Goal: Task Accomplishment & Management: Manage account settings

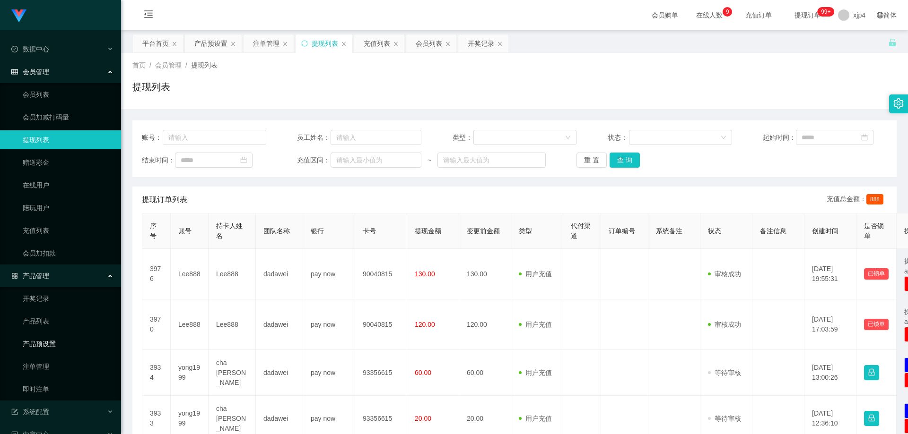
click at [72, 346] on link "产品预设置" at bounding box center [68, 344] width 91 height 19
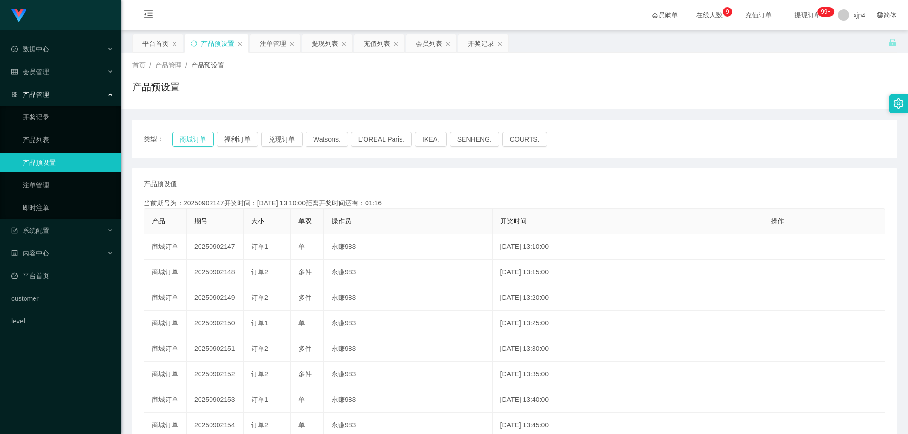
click at [195, 134] on button "商城订单" at bounding box center [193, 139] width 42 height 15
click at [192, 134] on button "商城订单" at bounding box center [193, 139] width 42 height 15
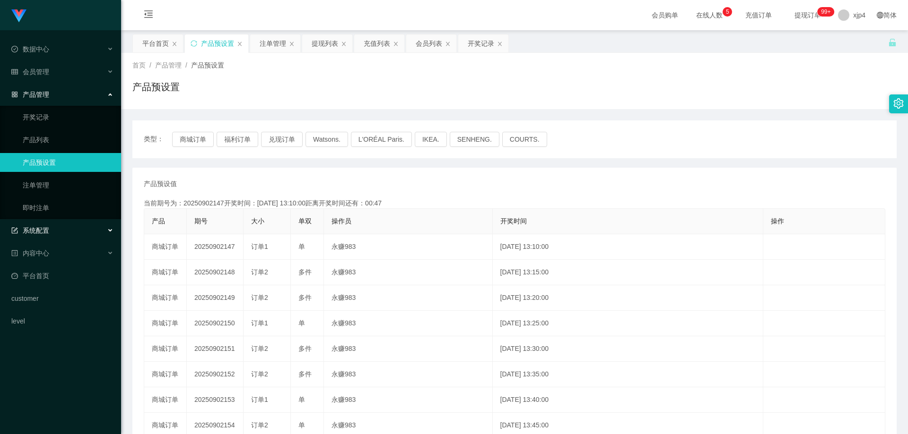
click at [60, 230] on div "系统配置" at bounding box center [60, 230] width 121 height 19
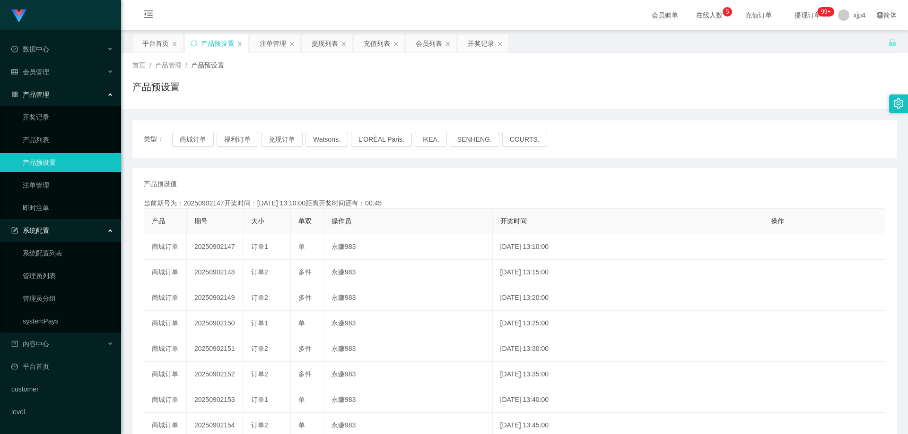
click at [54, 164] on link "产品预设置" at bounding box center [68, 162] width 91 height 19
click at [200, 140] on button "商城订单" at bounding box center [193, 139] width 42 height 15
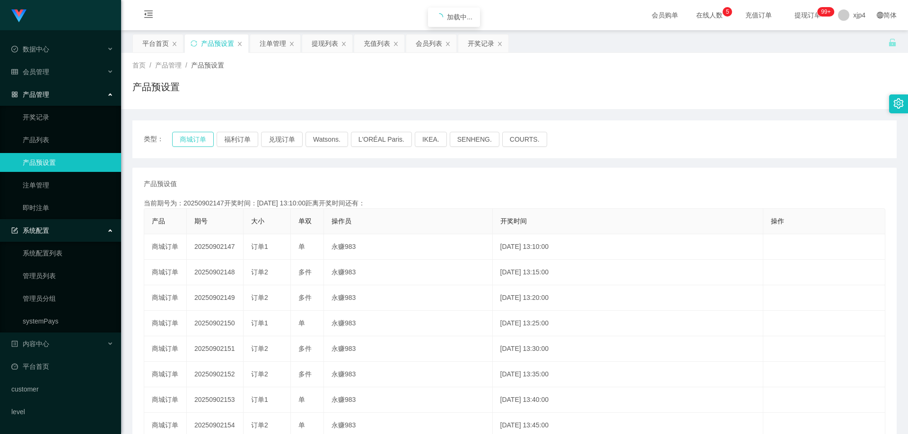
click at [200, 140] on button "商城订单" at bounding box center [193, 139] width 42 height 15
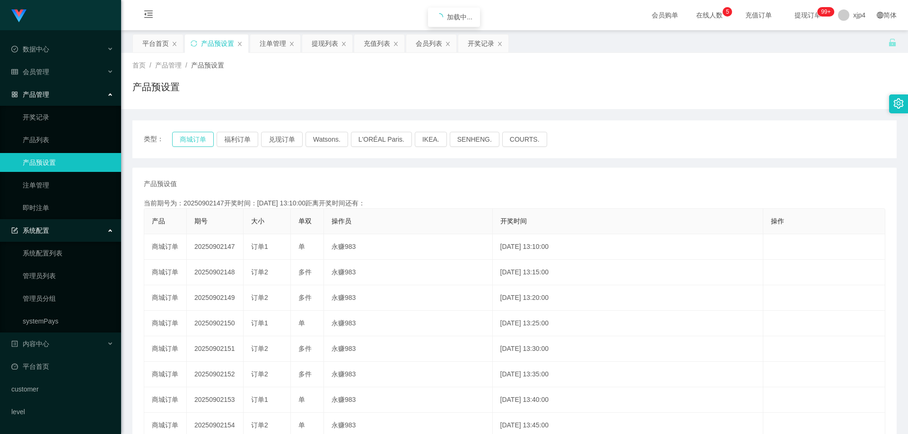
click at [200, 140] on button "商城订单" at bounding box center [193, 139] width 42 height 15
click at [56, 70] on div "会员管理" at bounding box center [60, 71] width 121 height 19
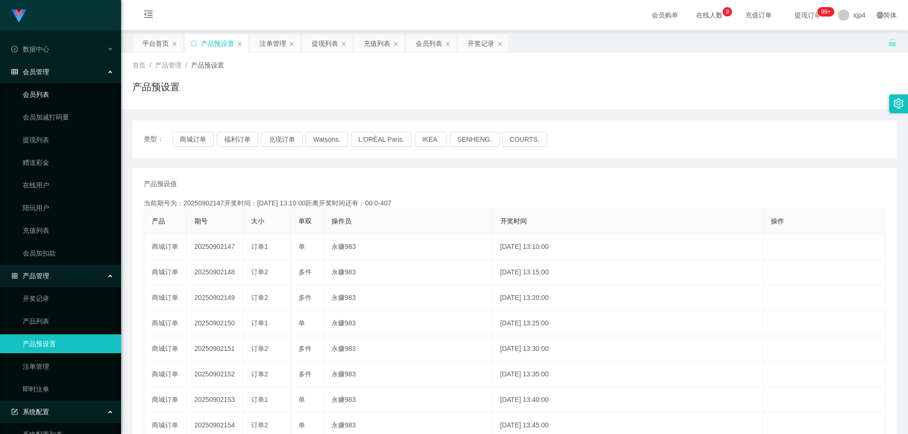
click at [49, 92] on link "会员列表" at bounding box center [68, 94] width 91 height 19
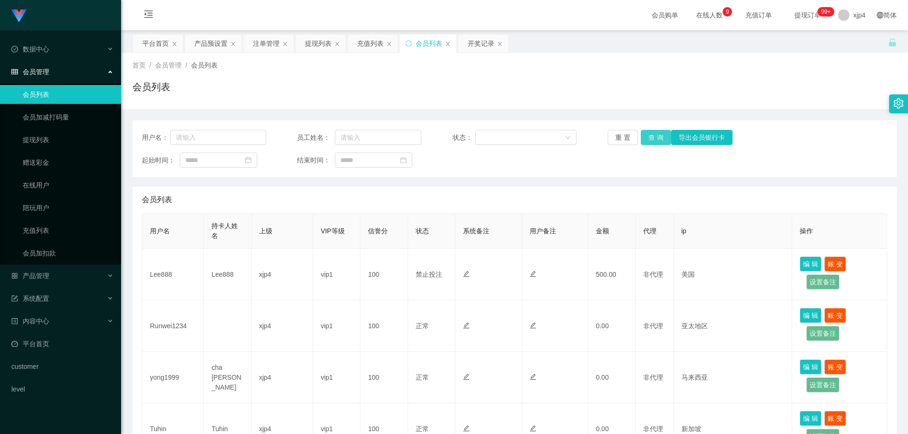
click at [650, 134] on button "查 询" at bounding box center [656, 137] width 30 height 15
click at [650, 134] on div "重 置 查 询 导出会员银行卡" at bounding box center [669, 137] width 124 height 15
click at [650, 134] on button "查 询" at bounding box center [656, 137] width 30 height 15
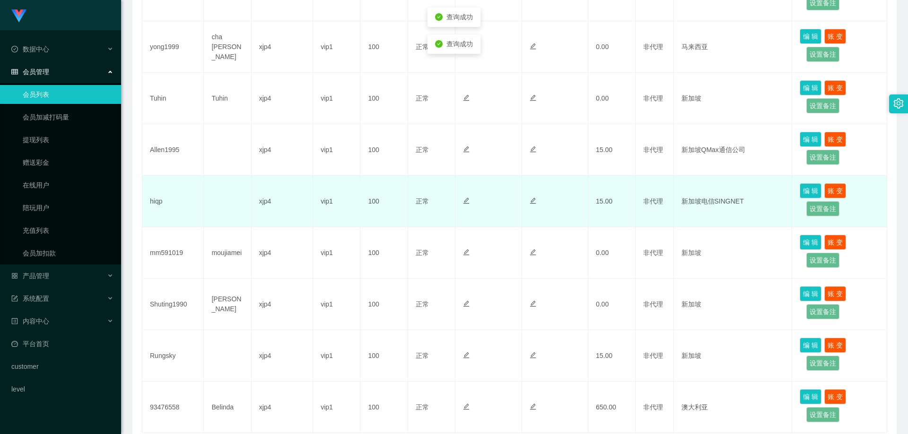
scroll to position [404, 0]
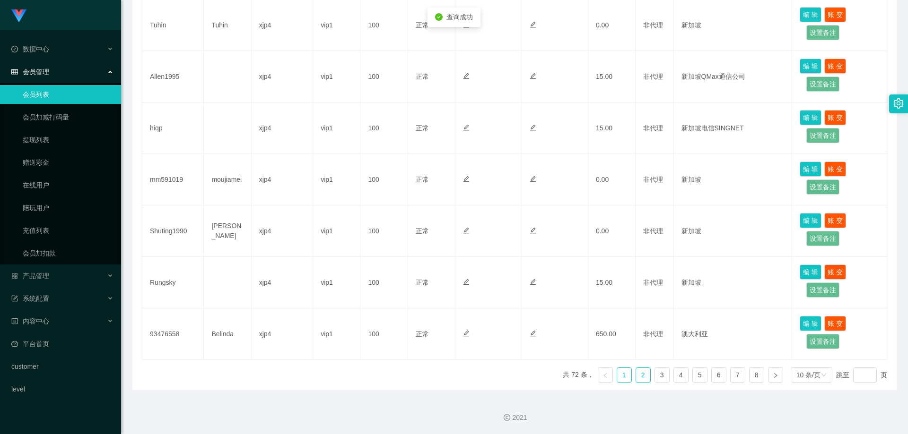
click at [639, 368] on link "2" at bounding box center [643, 375] width 14 height 14
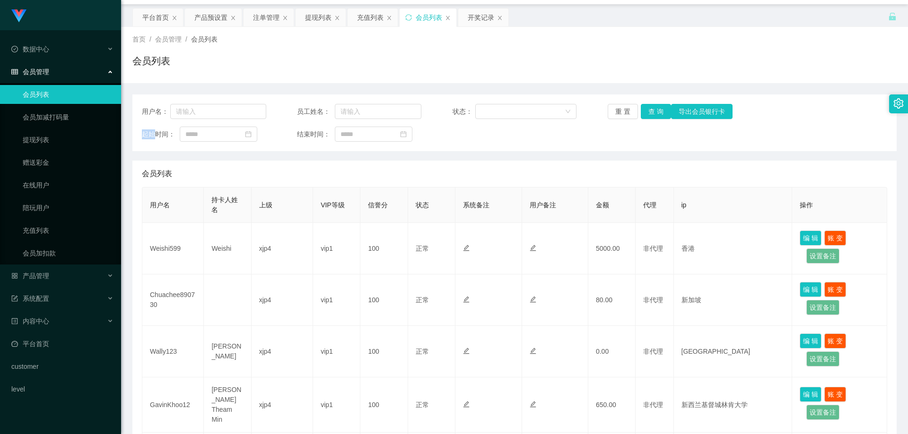
scroll to position [0, 0]
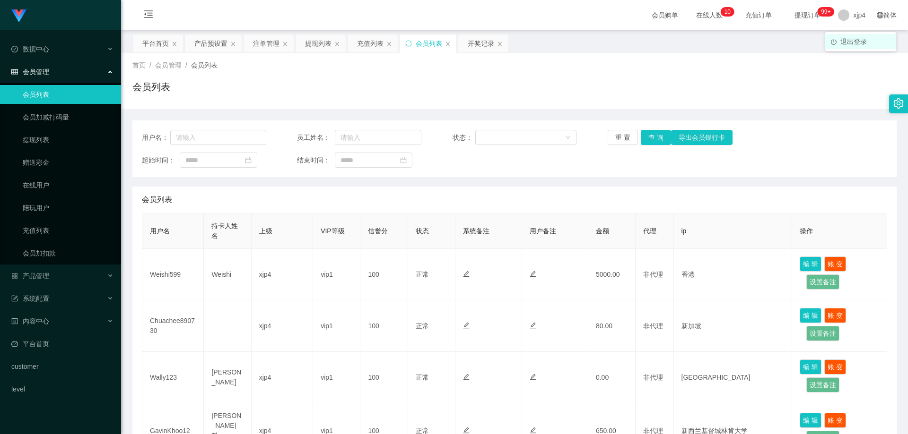
click at [847, 43] on span "退出登录" at bounding box center [853, 42] width 26 height 8
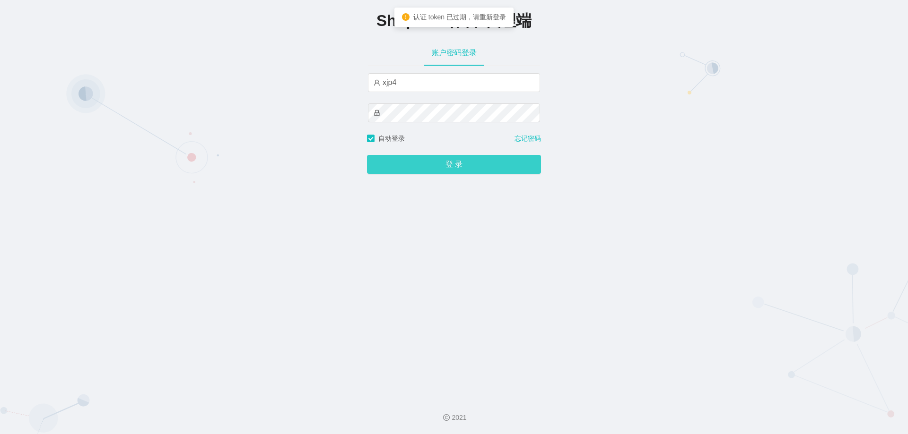
click at [417, 165] on button "登 录" at bounding box center [454, 164] width 174 height 19
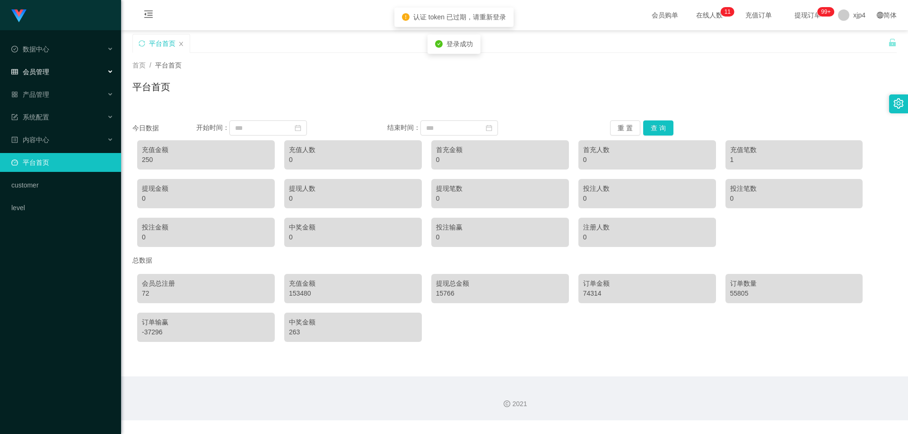
click at [28, 76] on div "会员管理" at bounding box center [60, 71] width 121 height 19
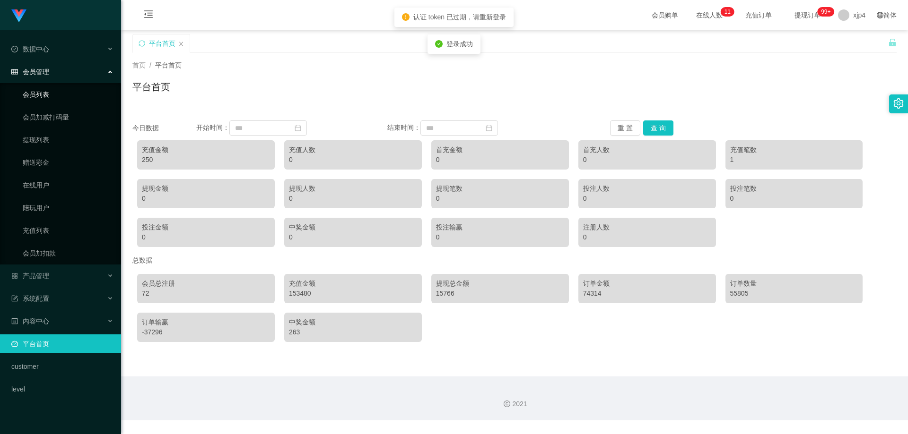
click at [35, 95] on link "会员列表" at bounding box center [68, 94] width 91 height 19
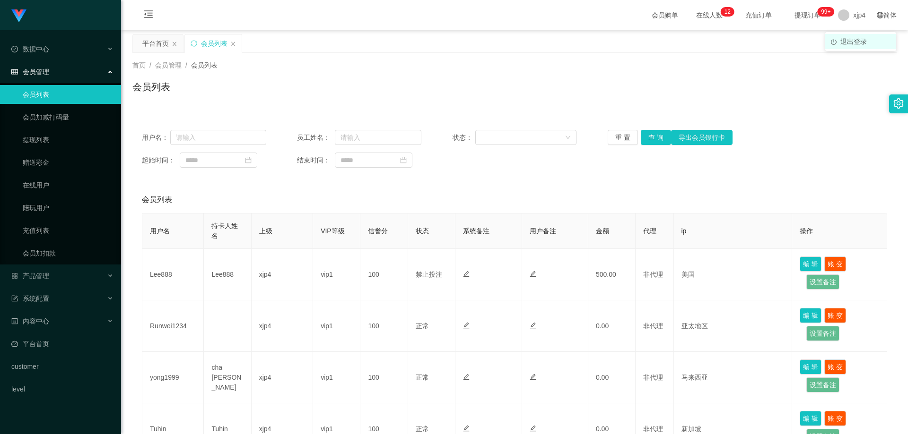
click at [842, 38] on span "退出登录" at bounding box center [853, 42] width 26 height 8
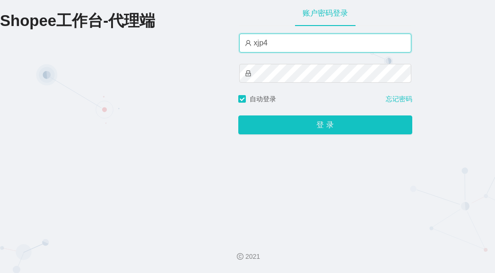
drag, startPoint x: 280, startPoint y: 47, endPoint x: 199, endPoint y: 43, distance: 80.9
click at [199, 43] on div "Shopee工作台-代理端 账户密码登录 xjp4 自动登录 忘记密码 登 录" at bounding box center [247, 114] width 495 height 229
paste input "80"
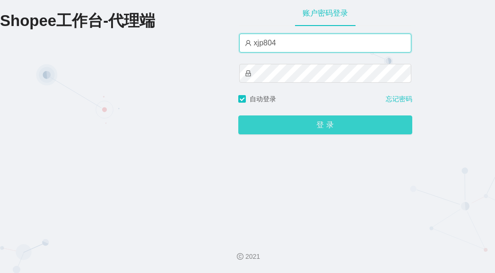
type input "xjp804"
click at [271, 125] on button "登 录" at bounding box center [325, 124] width 174 height 19
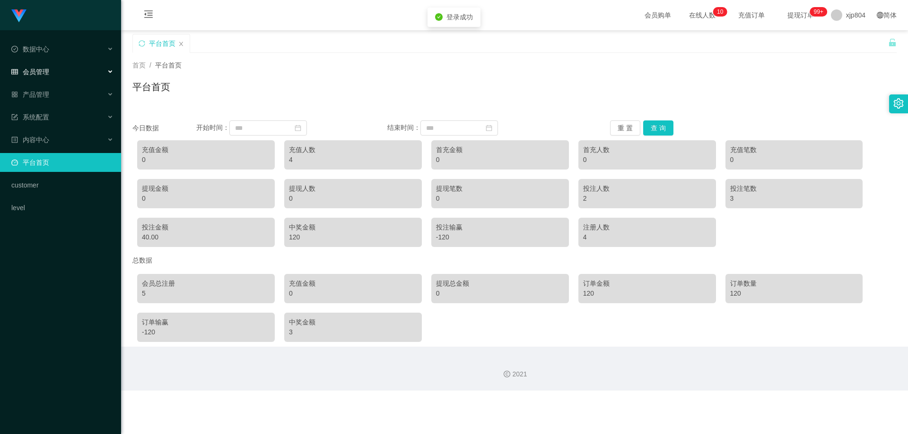
click at [26, 74] on span "会员管理" at bounding box center [30, 72] width 38 height 8
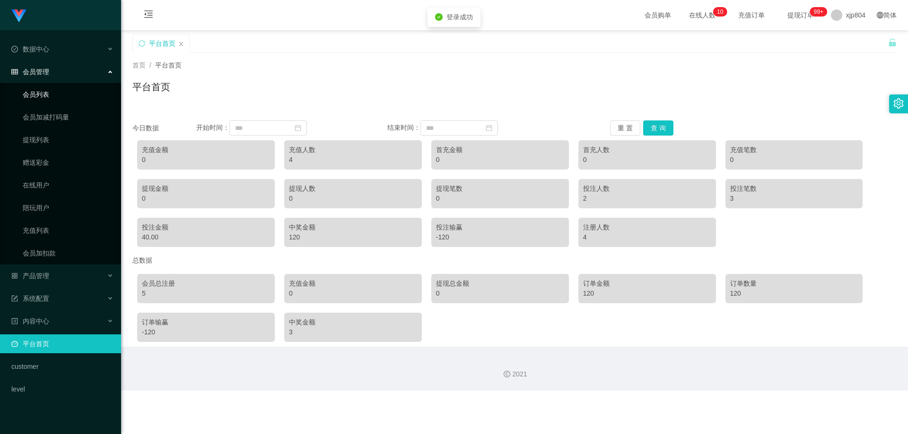
click at [33, 90] on link "会员列表" at bounding box center [68, 94] width 91 height 19
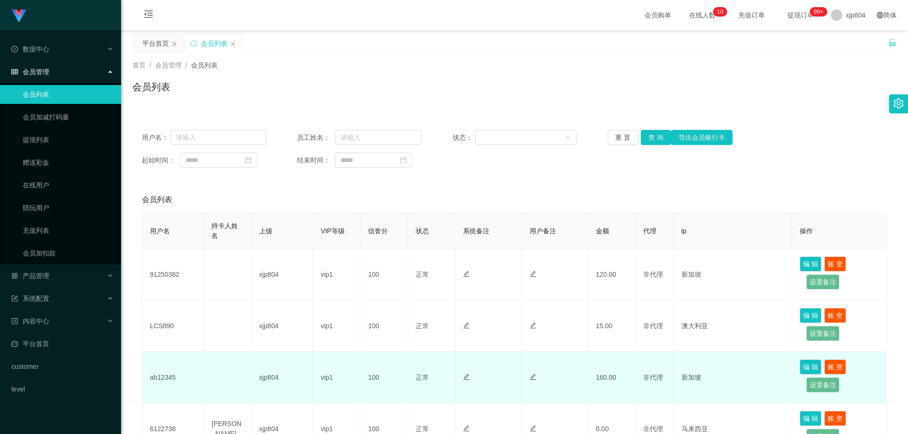
click at [170, 378] on td "ab12345" at bounding box center [172, 378] width 61 height 52
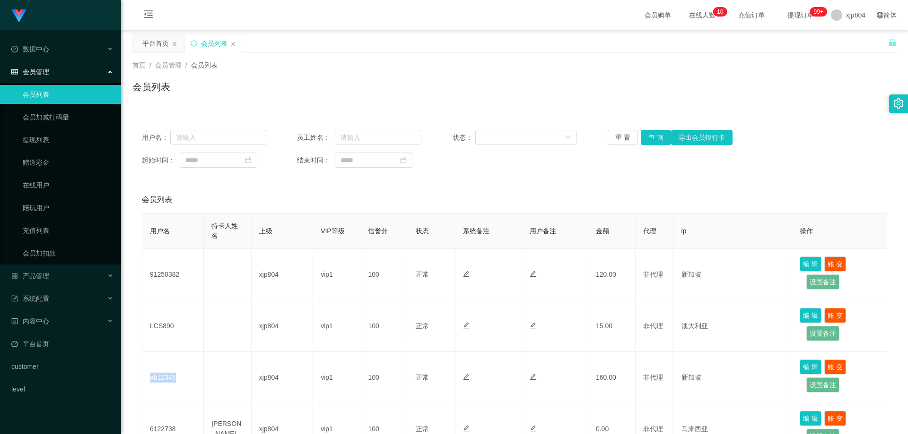
copy td "ab12345"
click at [54, 142] on link "提现列表" at bounding box center [68, 139] width 91 height 19
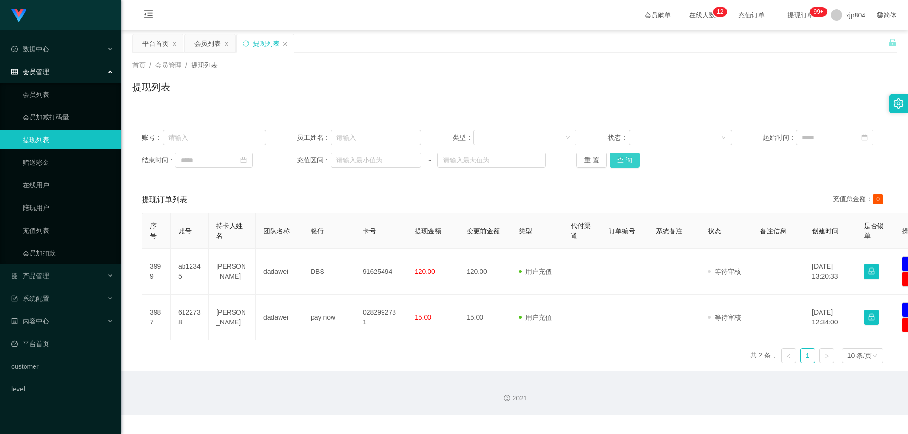
click at [620, 163] on button "查 询" at bounding box center [624, 160] width 30 height 15
click at [620, 163] on div "重 置 查 询" at bounding box center [638, 160] width 124 height 15
click at [620, 163] on button "查 询" at bounding box center [624, 160] width 30 height 15
click at [620, 163] on div "重 置 查 询" at bounding box center [638, 160] width 124 height 15
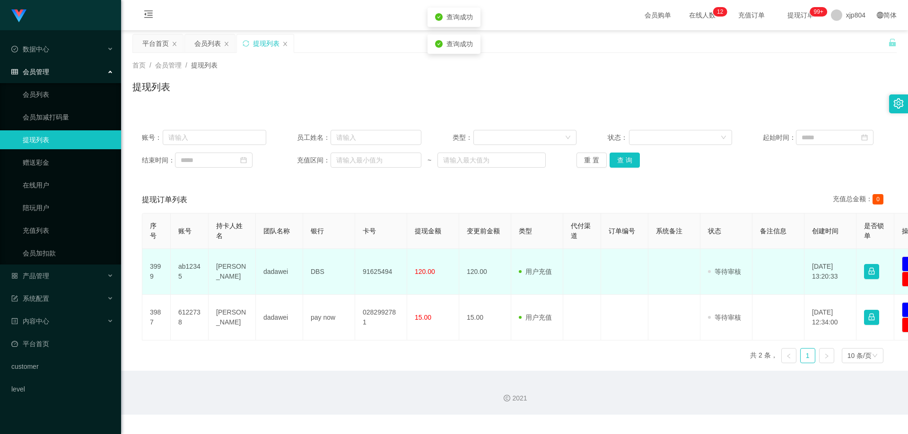
click at [190, 268] on td "ab12345" at bounding box center [190, 272] width 38 height 46
copy td "ab12345"
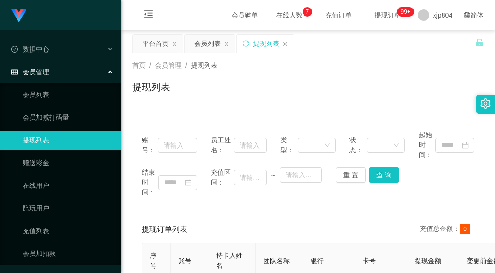
drag, startPoint x: 280, startPoint y: 87, endPoint x: 292, endPoint y: 87, distance: 11.8
click at [280, 87] on div "提现列表" at bounding box center [307, 91] width 351 height 22
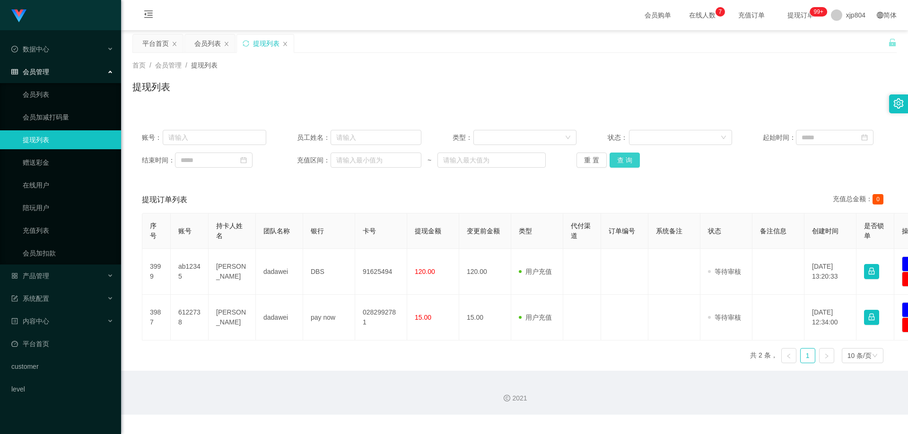
click at [630, 156] on button "查 询" at bounding box center [624, 160] width 30 height 15
click at [630, 156] on div "重 置 查 询" at bounding box center [638, 160] width 124 height 15
click at [630, 156] on button "查 询" at bounding box center [624, 160] width 30 height 15
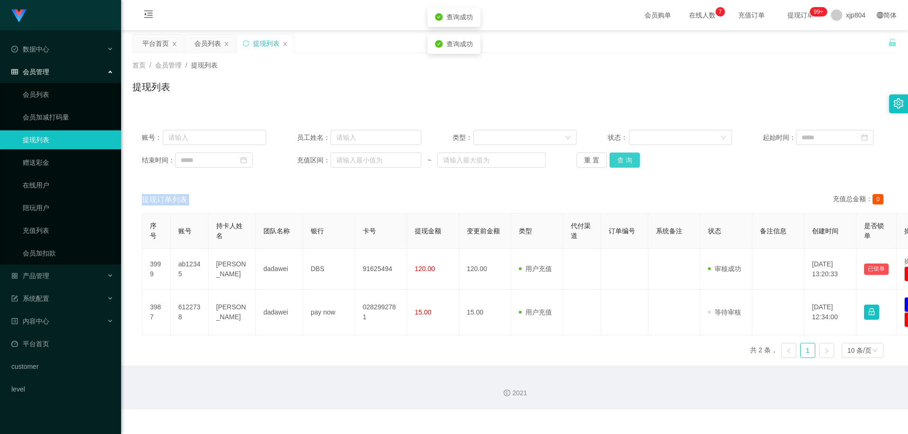
click at [630, 156] on div "重 置 查 询" at bounding box center [638, 160] width 124 height 15
click at [617, 150] on div "账号： 员工姓名： 类型： 状态： 起始时间： 结束时间： 充值区间： ~ 重 置 查 询" at bounding box center [514, 149] width 764 height 57
click at [617, 155] on button "查 询" at bounding box center [624, 160] width 30 height 15
click at [617, 156] on div "重 置 查 询" at bounding box center [638, 160] width 124 height 15
click at [617, 156] on button "查 询" at bounding box center [624, 160] width 30 height 15
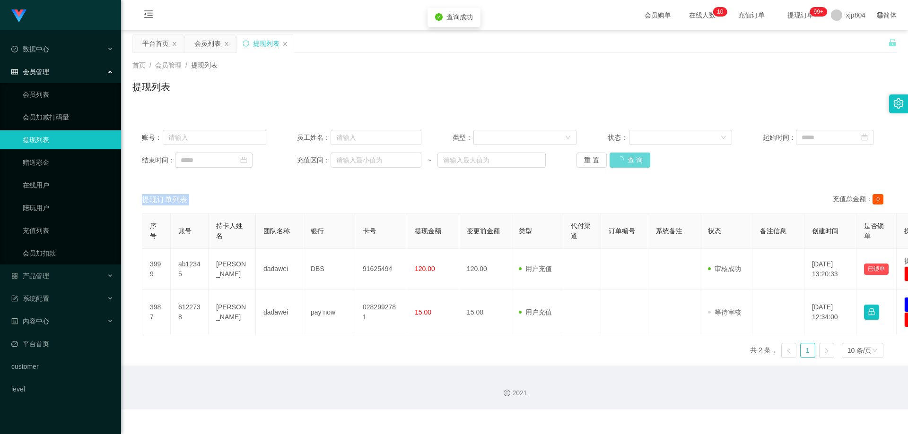
click at [617, 156] on div "重 置 查 询" at bounding box center [638, 160] width 124 height 15
